Goal: Transaction & Acquisition: Purchase product/service

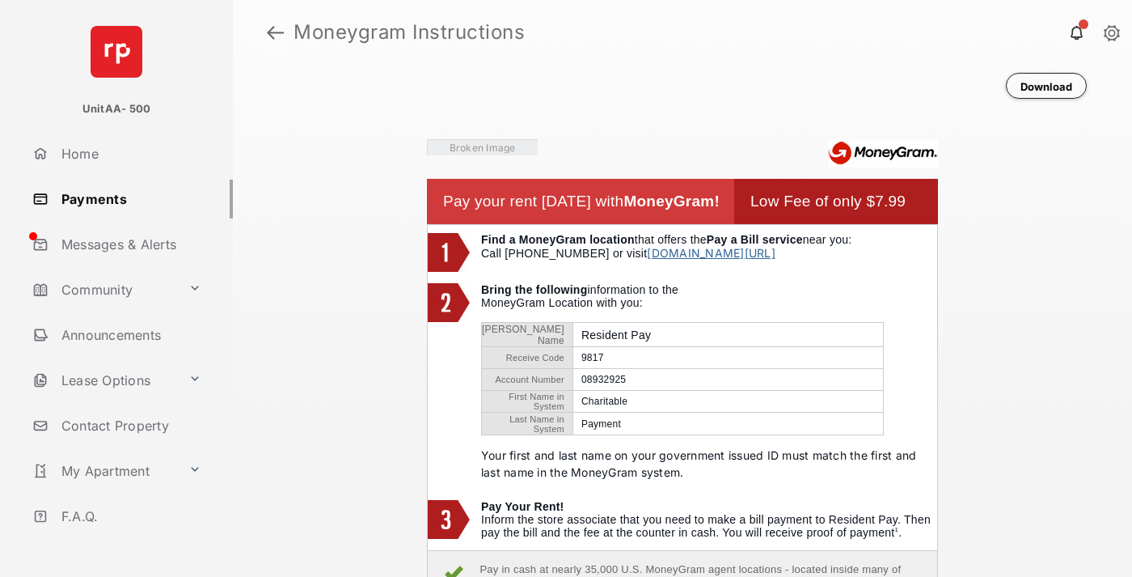
click at [275, 32] on link at bounding box center [275, 32] width 17 height 39
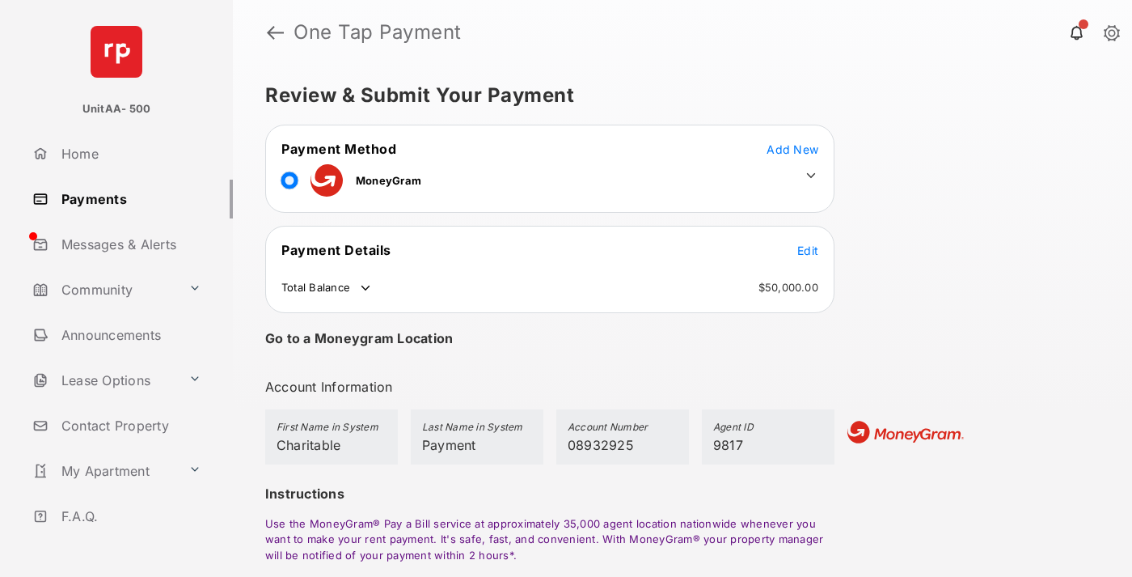
click at [808, 250] on span "Edit" at bounding box center [807, 250] width 21 height 14
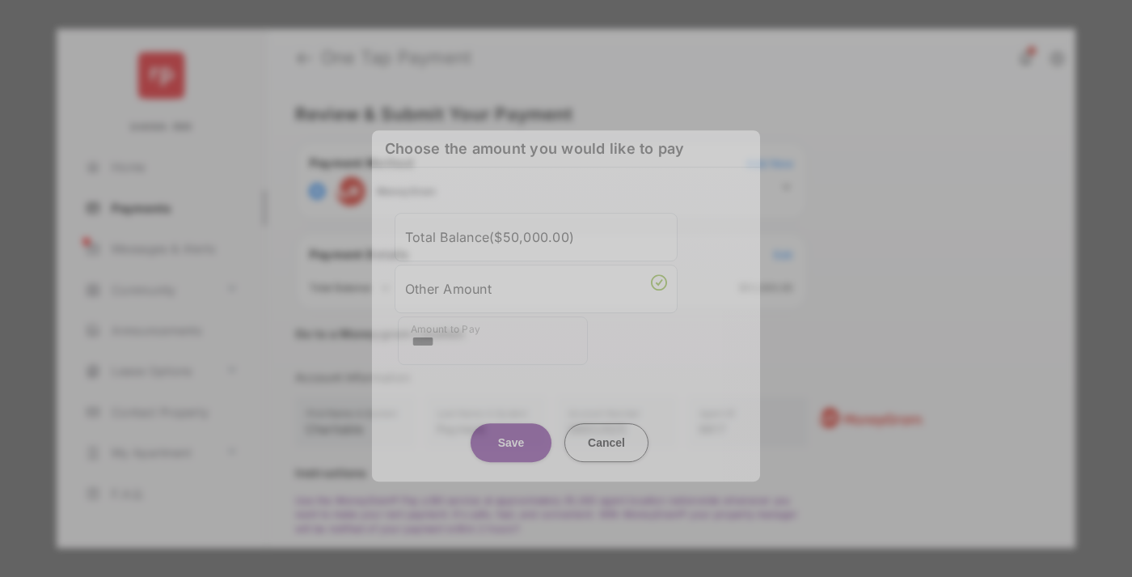
type input "****"
click at [511, 430] on button "Save" at bounding box center [511, 442] width 81 height 39
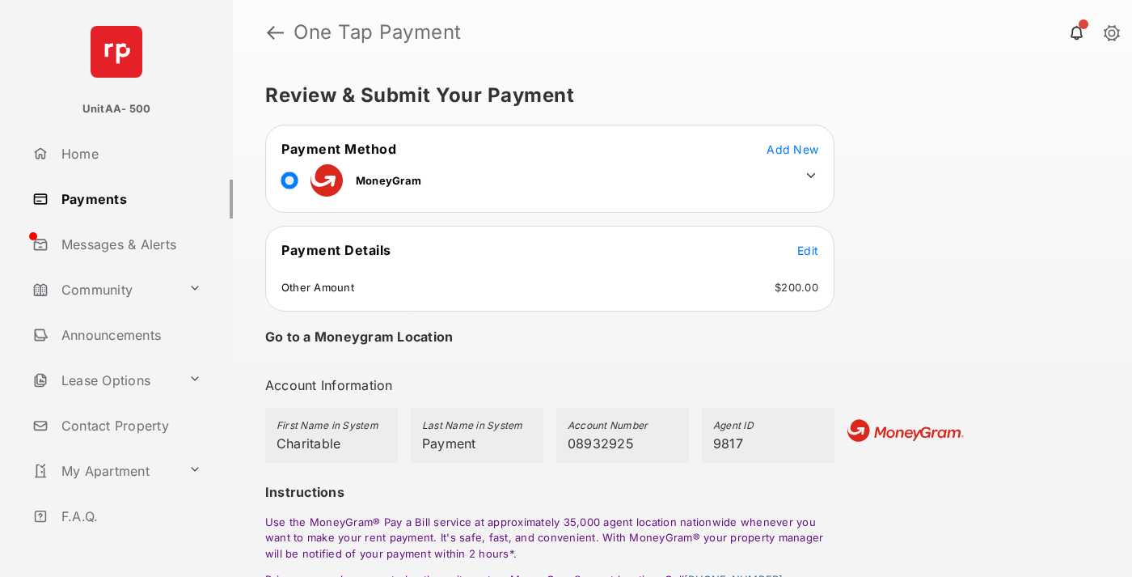
click at [811, 175] on icon at bounding box center [811, 175] width 15 height 15
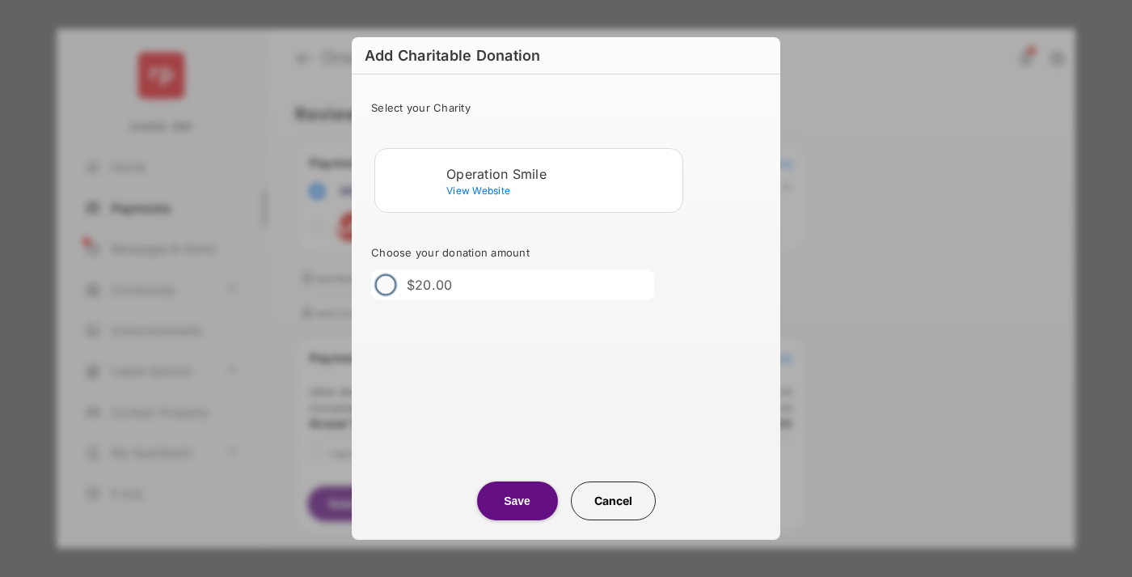
click at [561, 173] on div "Operation Smile" at bounding box center [561, 174] width 230 height 15
click at [517, 501] on button "Save" at bounding box center [517, 500] width 81 height 39
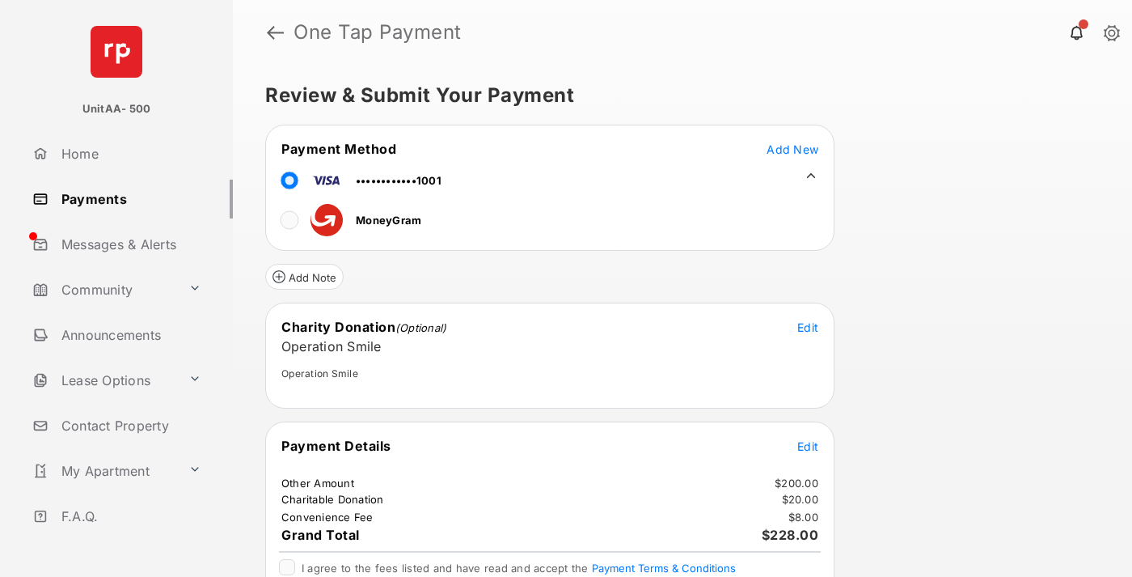
click at [808, 446] on span "Edit" at bounding box center [807, 446] width 21 height 14
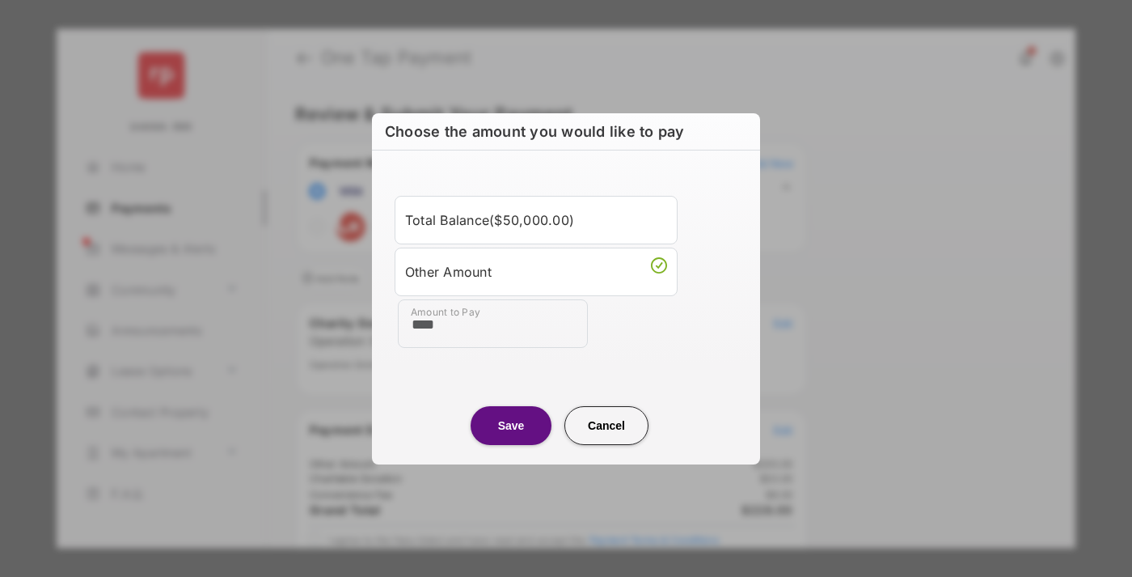
click at [511, 425] on button "Save" at bounding box center [511, 425] width 81 height 39
